Goal: Task Accomplishment & Management: Use online tool/utility

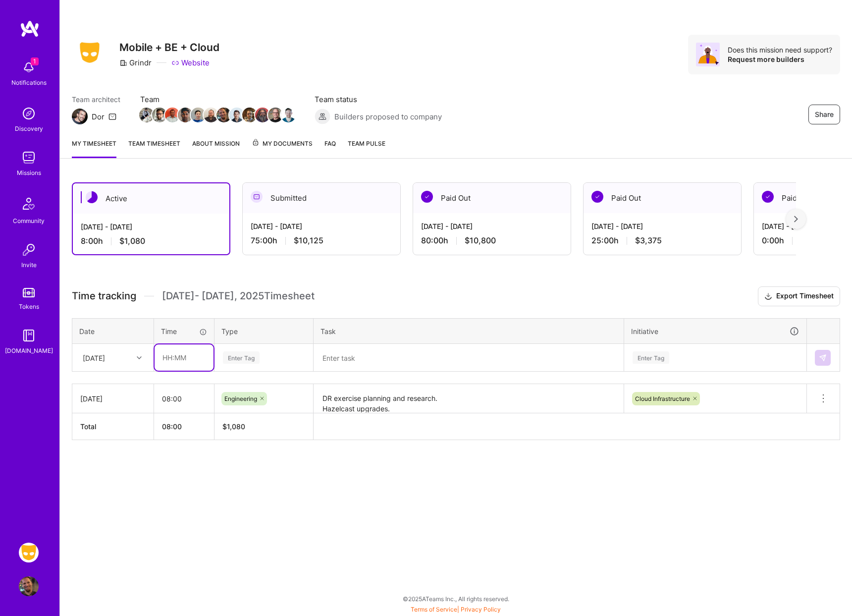
click at [170, 364] on input "text" at bounding box center [184, 357] width 59 height 26
type input "08:00"
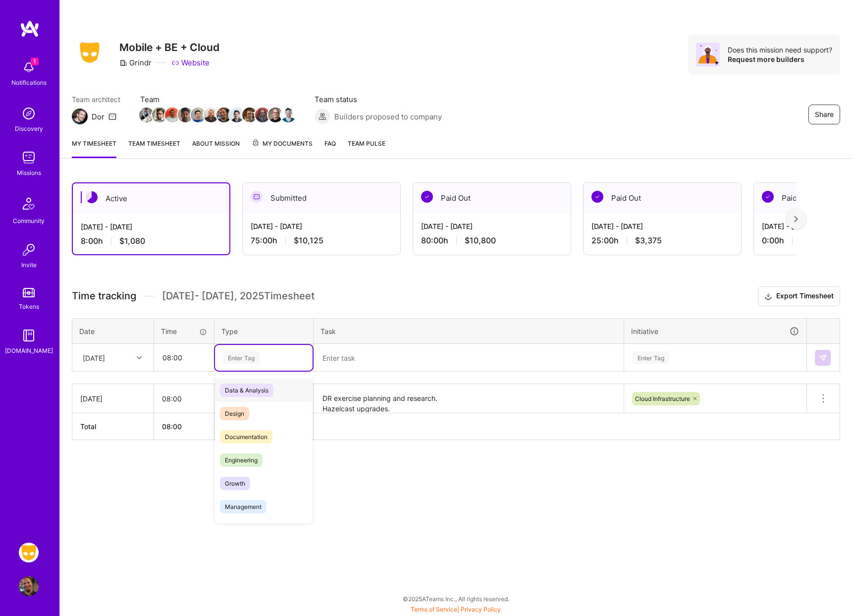
click at [255, 354] on div "Enter Tag" at bounding box center [241, 357] width 37 height 15
click at [254, 457] on span "Engineering" at bounding box center [241, 459] width 43 height 13
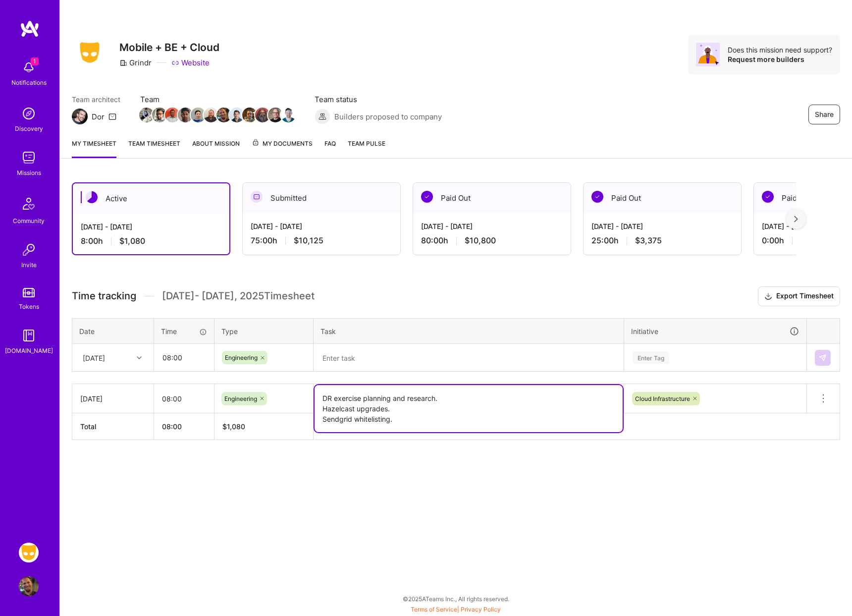
drag, startPoint x: 320, startPoint y: 398, endPoint x: 320, endPoint y: 403, distance: 5.4
click at [320, 403] on textarea "DR exercise planning and research. Hazelcast upgrades. Sendgrid whitelisting." at bounding box center [469, 408] width 308 height 47
click at [340, 414] on textarea "DR exercise planning and research. Hazelcast upgrades. Sendgrid whitelisting." at bounding box center [469, 408] width 308 height 47
drag, startPoint x: 320, startPoint y: 421, endPoint x: 320, endPoint y: 434, distance: 13.4
click at [320, 434] on table "[DATE] 08:00 Engineering DR exercise planning and research. Hazelcast upgrades.…" at bounding box center [456, 411] width 768 height 56
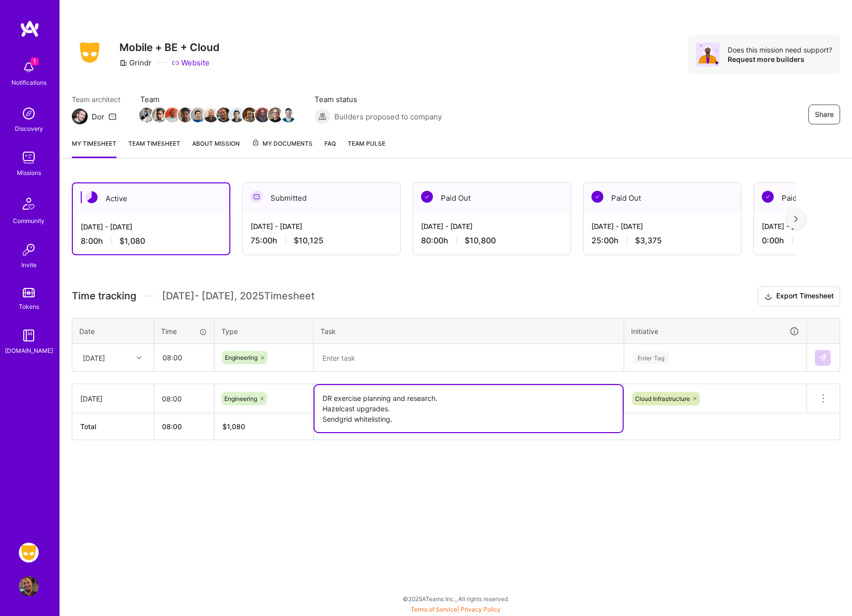
click at [340, 359] on textarea at bounding box center [469, 358] width 308 height 26
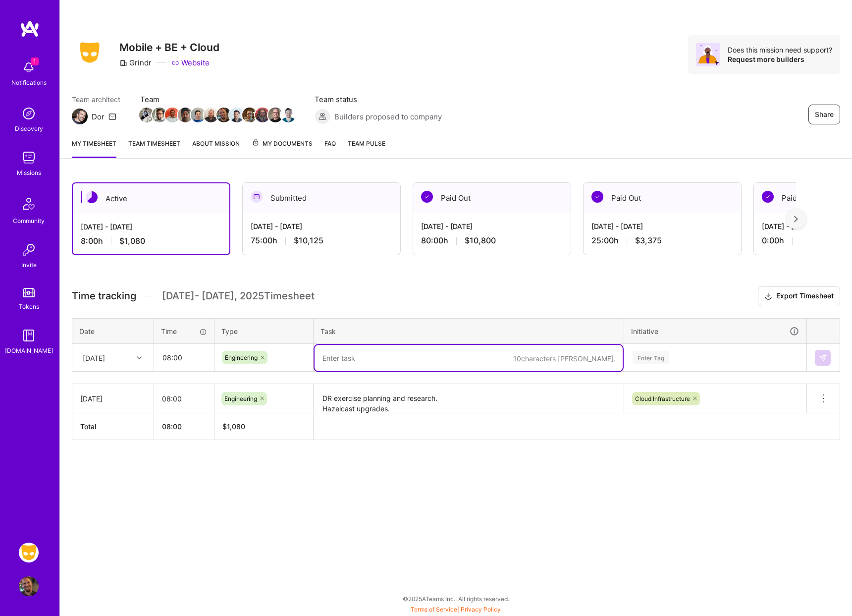
paste textarea "Sendgrid whitelisting."
type textarea "Sendgrid whitelisting. Google reCAPTCHA research."
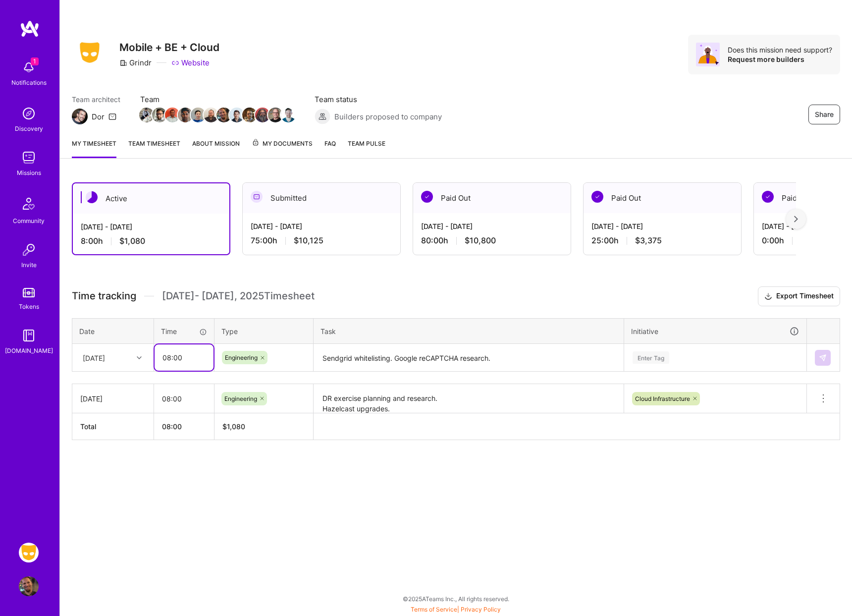
click at [166, 359] on input "08:00" at bounding box center [184, 357] width 59 height 26
click at [167, 359] on input "08:00" at bounding box center [184, 357] width 59 height 26
type input "07:00"
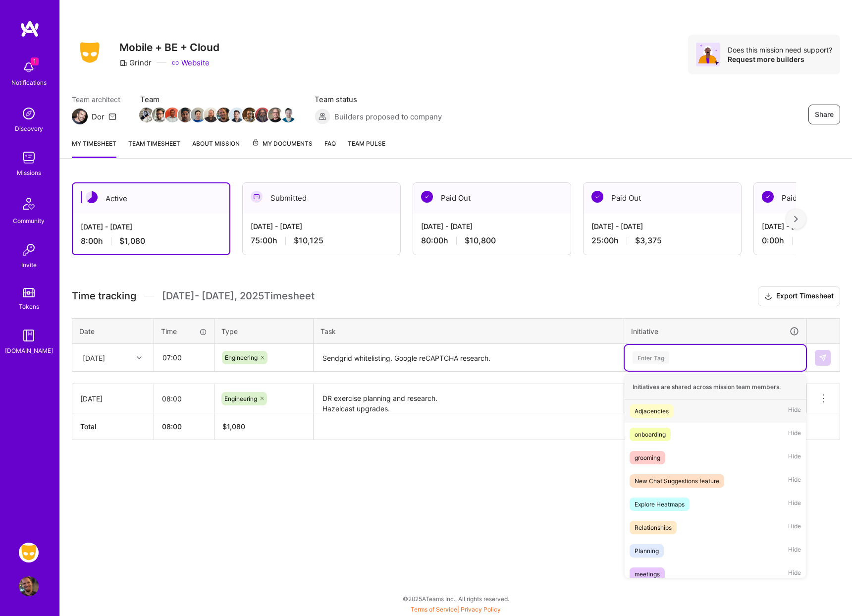
click at [669, 361] on div "Enter Tag" at bounding box center [650, 357] width 37 height 15
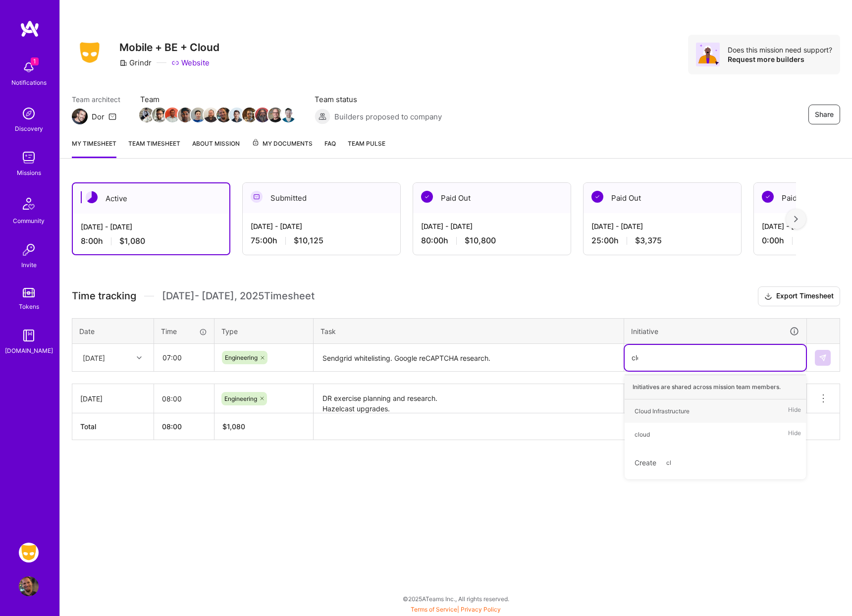
type input "clou"
click at [646, 406] on div "Cloud Infrastructure" at bounding box center [661, 411] width 55 height 10
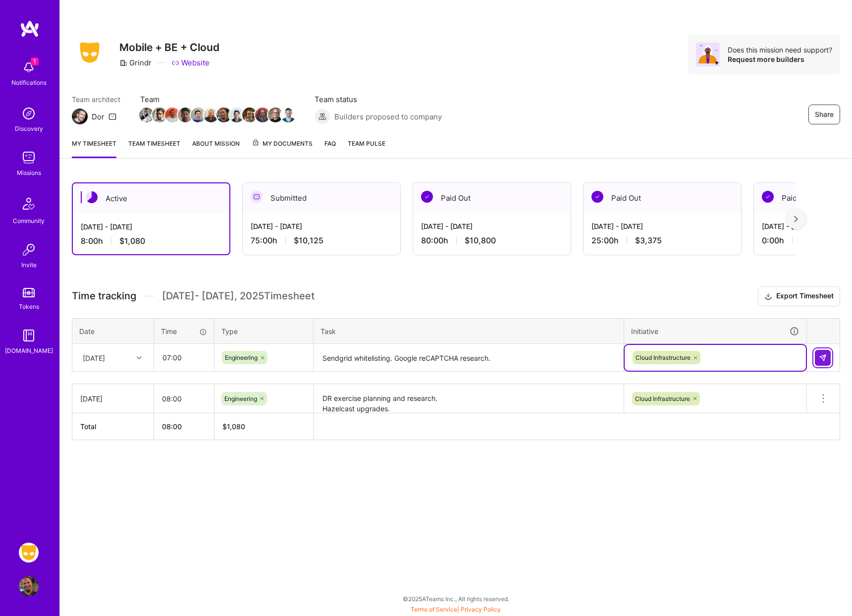
click at [823, 358] on img at bounding box center [823, 358] width 8 height 8
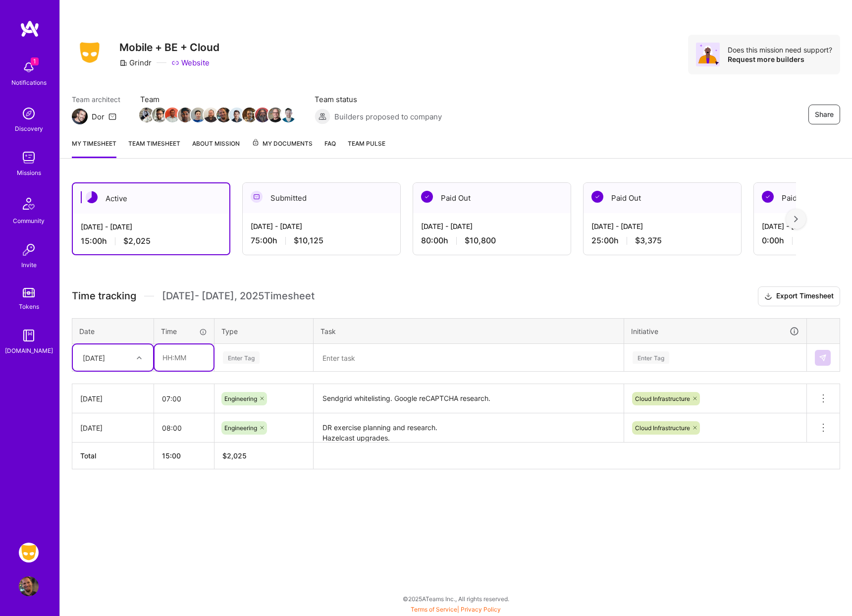
click at [188, 357] on input "text" at bounding box center [184, 357] width 59 height 26
type input "01:00"
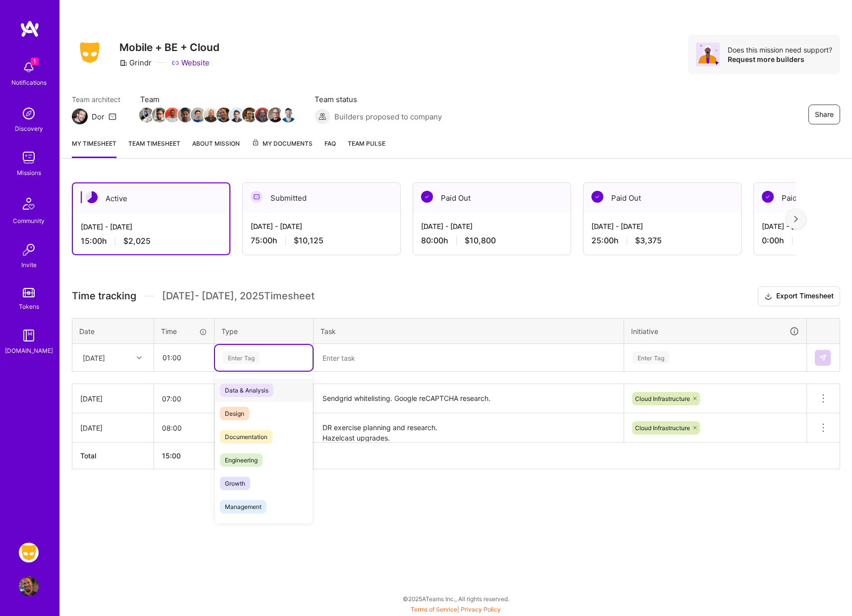
click at [248, 353] on div "Enter Tag" at bounding box center [241, 357] width 37 height 15
type input "mee"
click at [232, 395] on span "Meetings" at bounding box center [238, 389] width 36 height 13
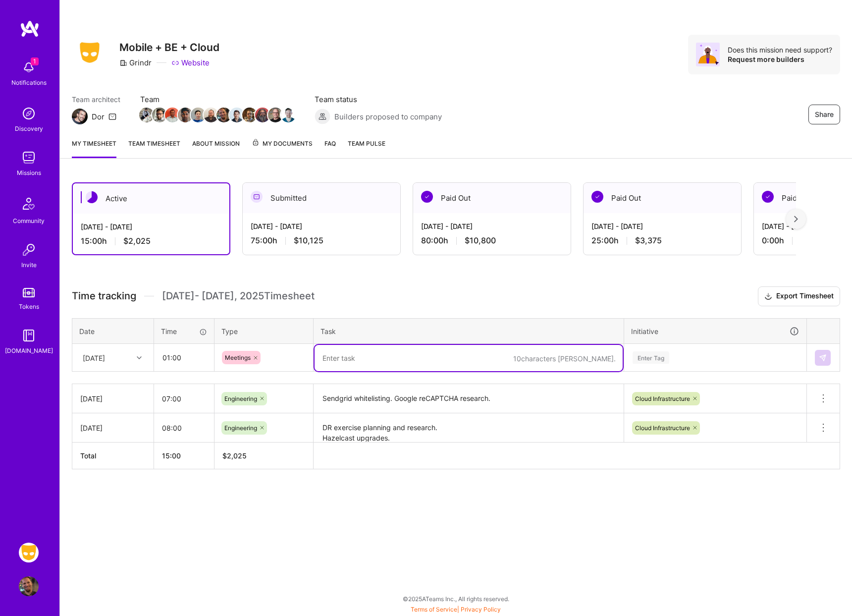
click at [374, 357] on textarea at bounding box center [469, 358] width 308 height 26
type textarea "Weekly Team Sync"
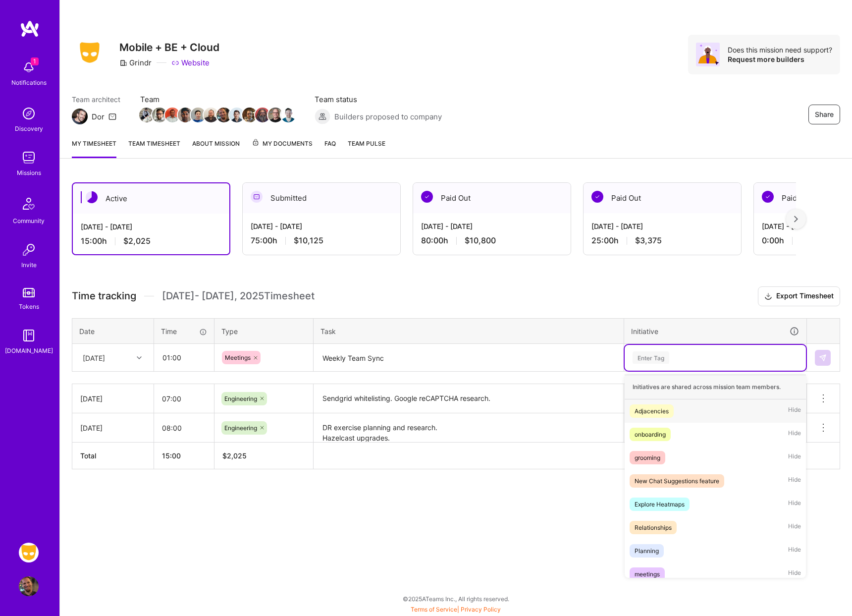
click at [666, 361] on div "Enter Tag" at bounding box center [650, 357] width 37 height 15
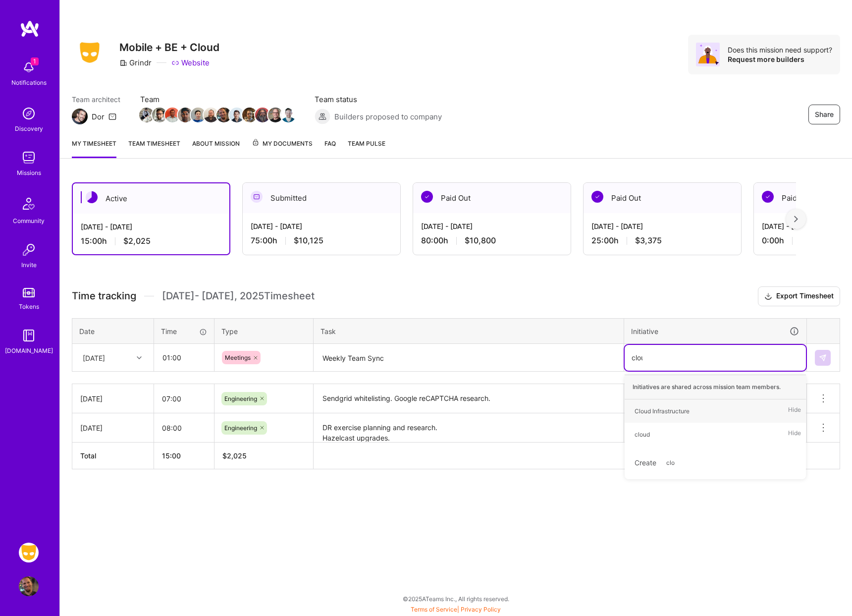
type input "cloud"
click at [655, 412] on div "Cloud Infrastructure" at bounding box center [661, 411] width 55 height 10
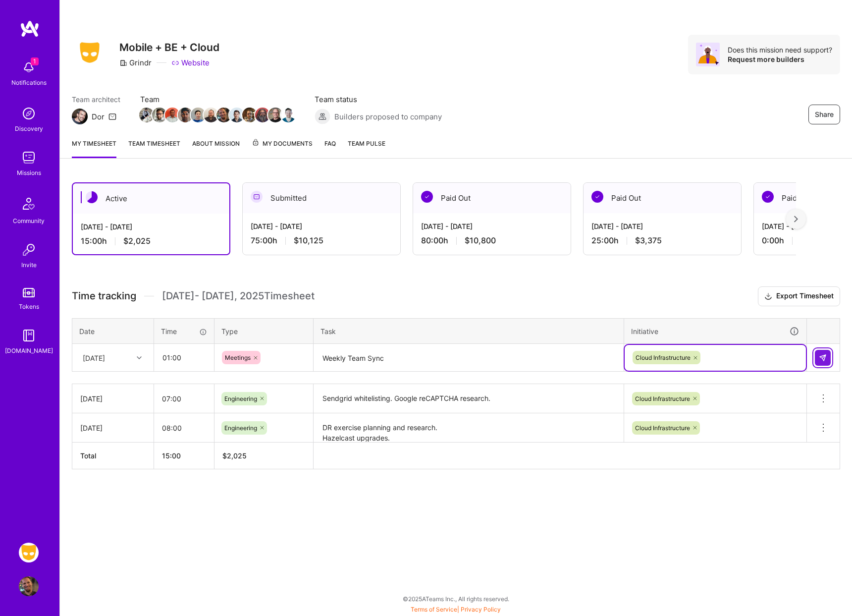
click at [822, 357] on img at bounding box center [823, 358] width 8 height 8
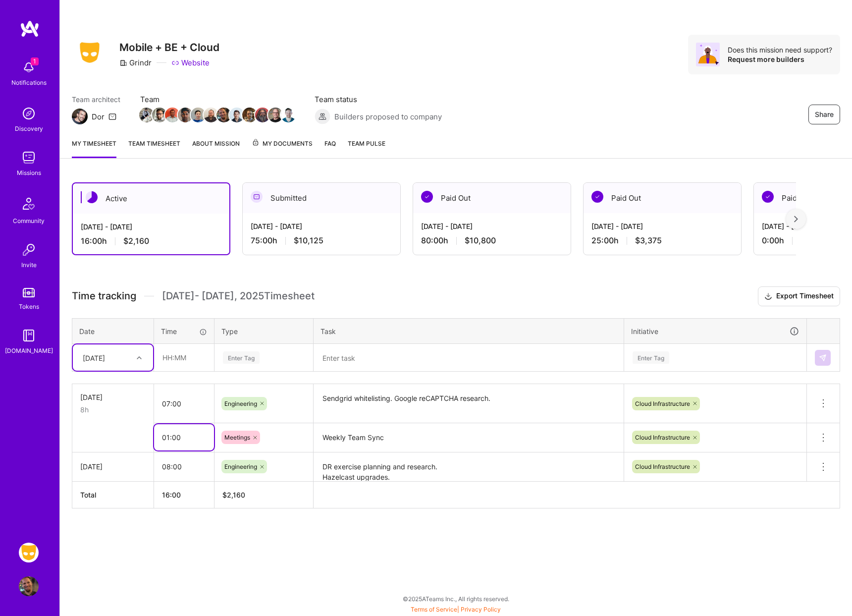
click at [174, 436] on input "01:00" at bounding box center [184, 437] width 60 height 26
type input "01:30"
click at [216, 595] on div "Share Mobile + BE + Cloud Grindr Website Does this mission need support? Reques…" at bounding box center [455, 308] width 792 height 616
